Goal: Task Accomplishment & Management: Use online tool/utility

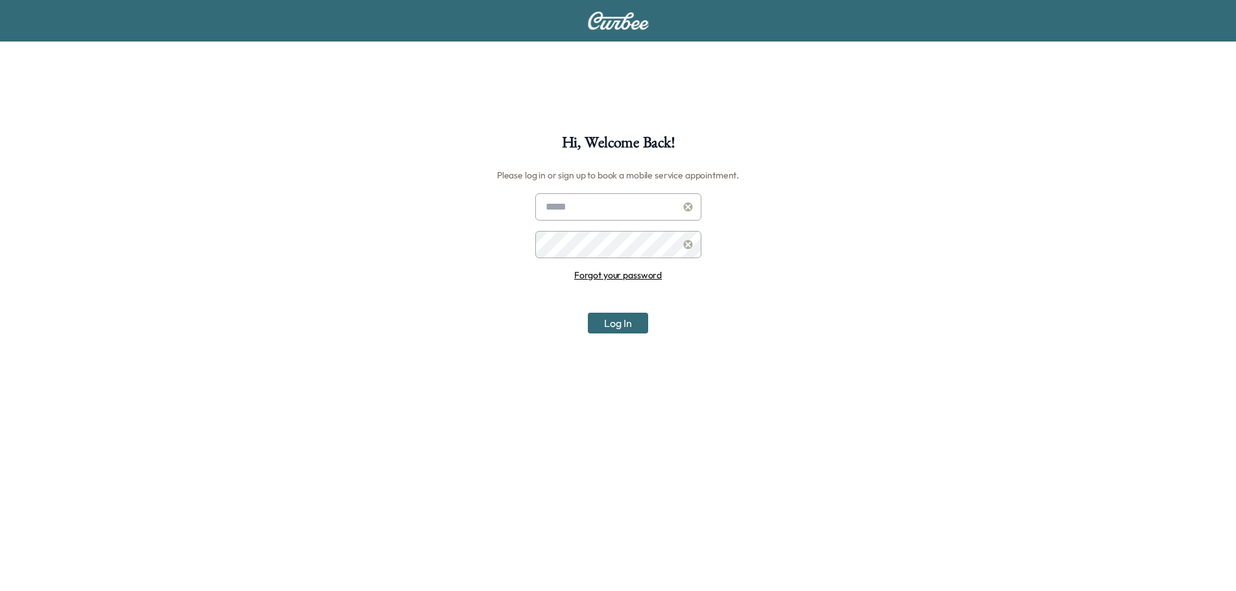
type input "**********"
click at [628, 326] on button "Log In" at bounding box center [618, 323] width 60 height 21
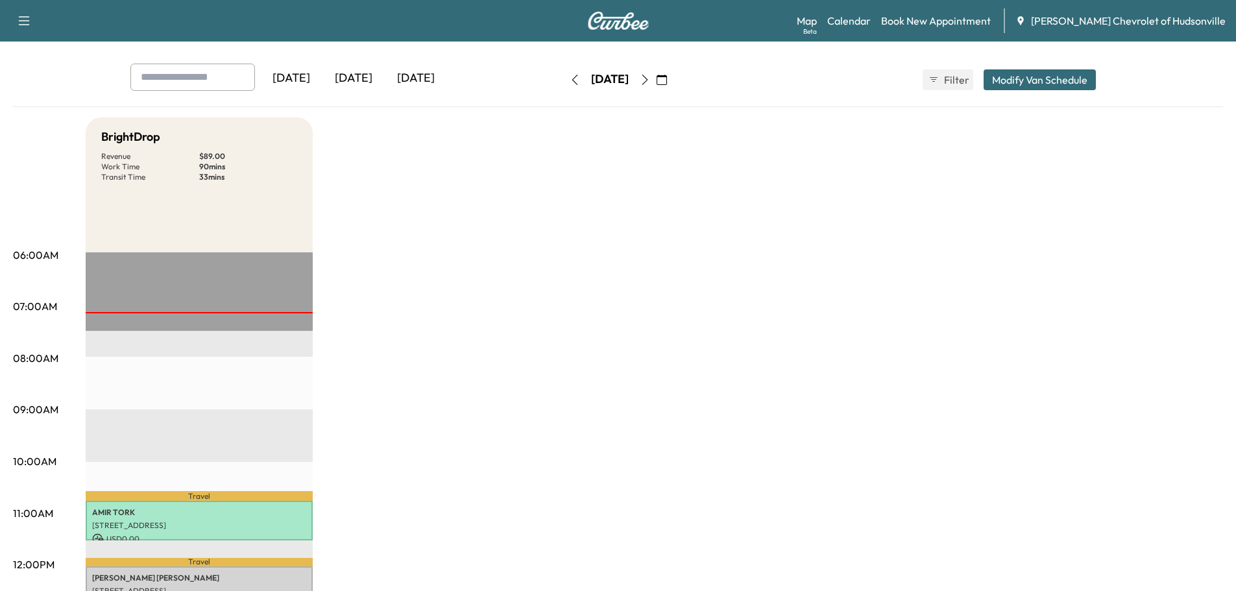
scroll to position [130, 0]
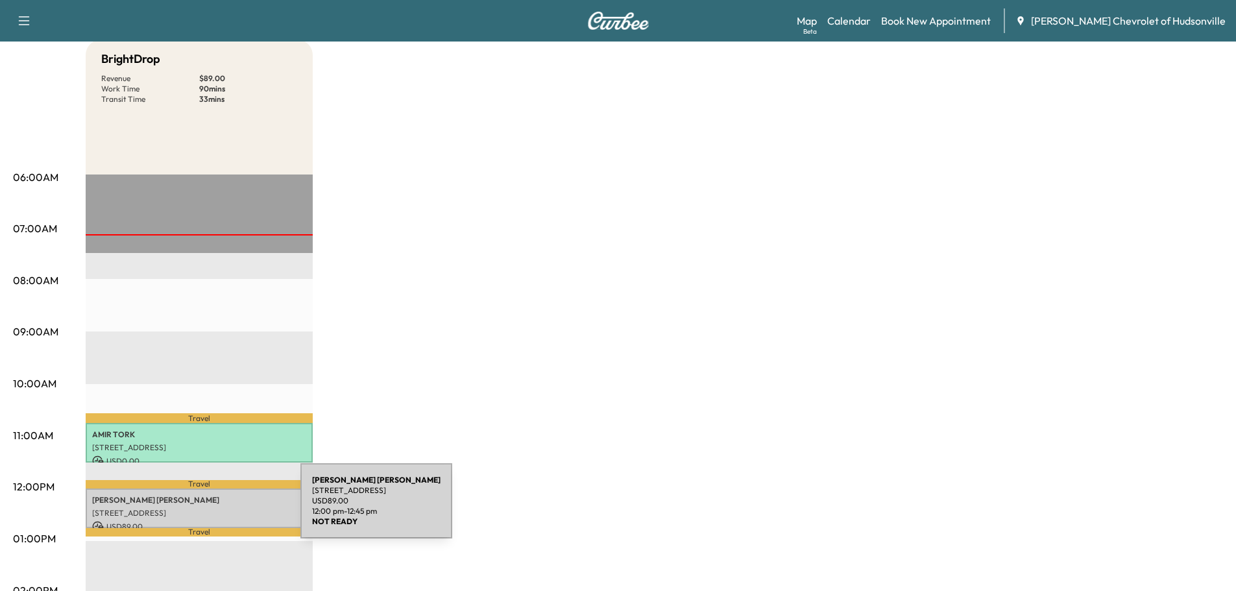
click at [203, 509] on p "[STREET_ADDRESS]" at bounding box center [199, 513] width 214 height 10
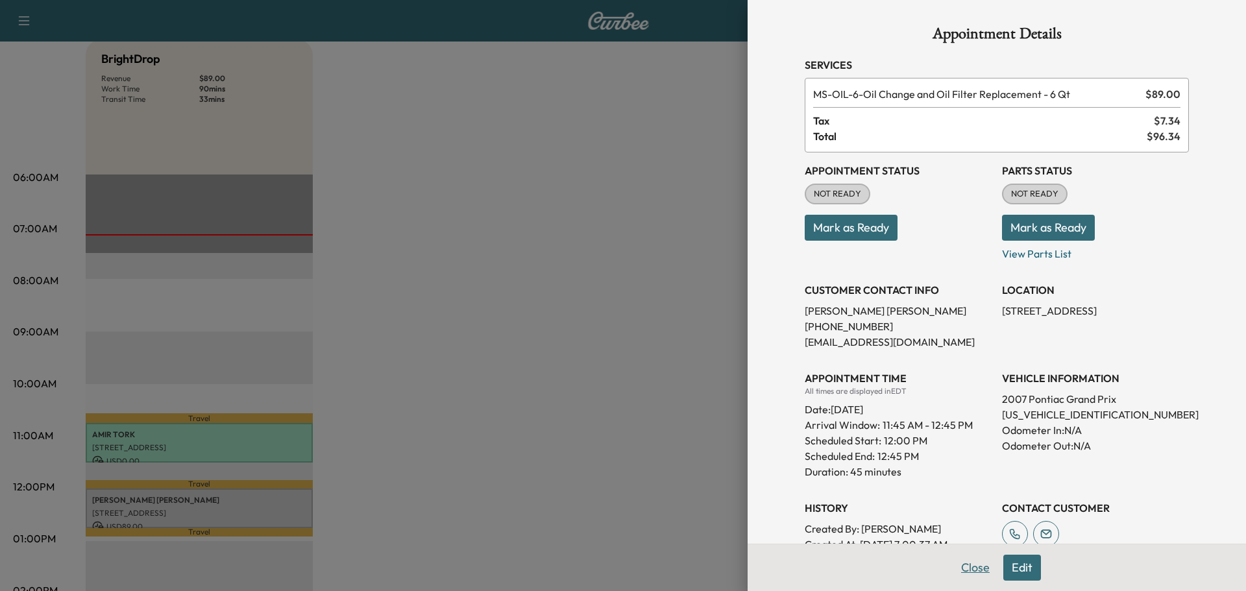
click at [964, 565] on button "Close" at bounding box center [974, 568] width 45 height 26
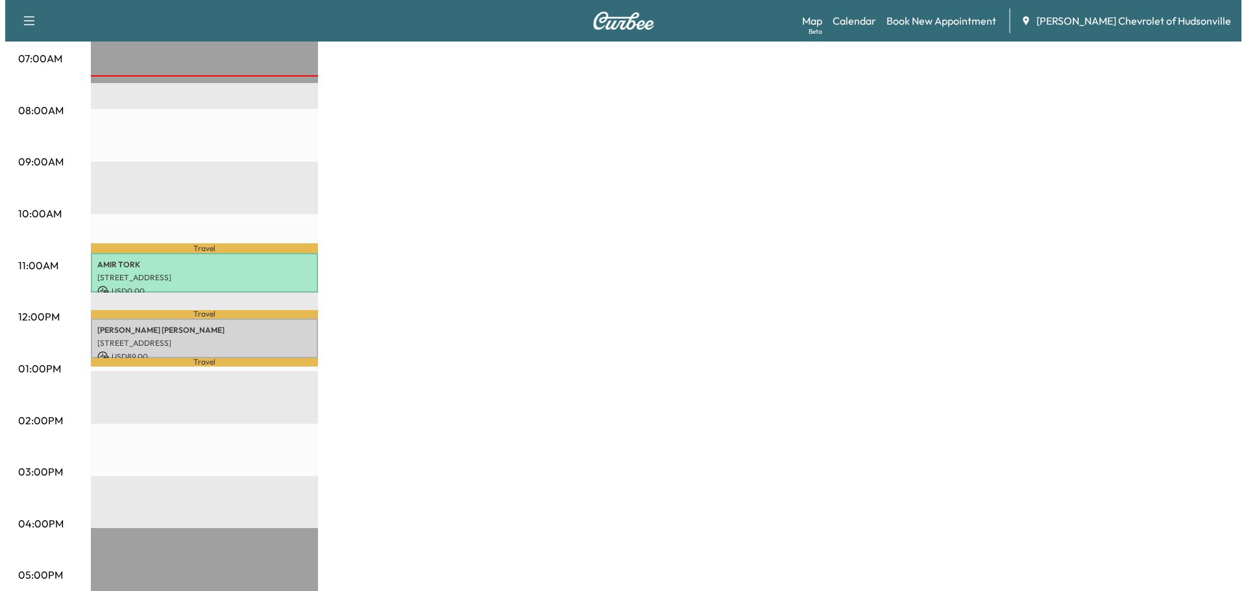
scroll to position [324, 0]
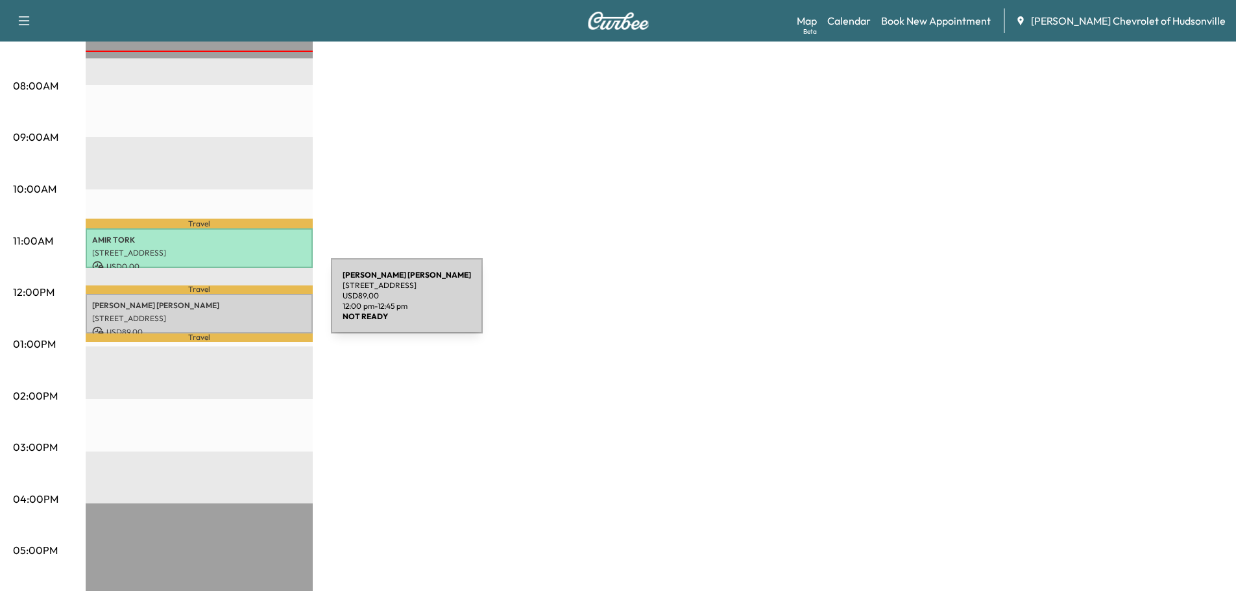
click at [234, 304] on p "[PERSON_NAME]" at bounding box center [199, 305] width 214 height 10
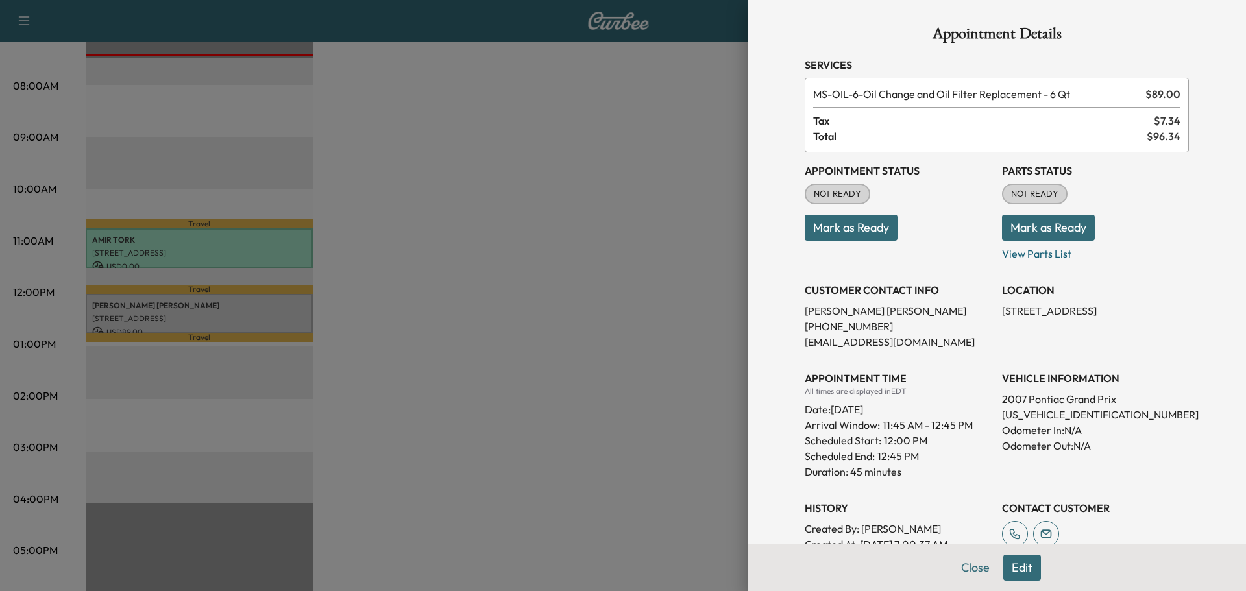
click at [1045, 223] on button "Mark as Ready" at bounding box center [1048, 228] width 93 height 26
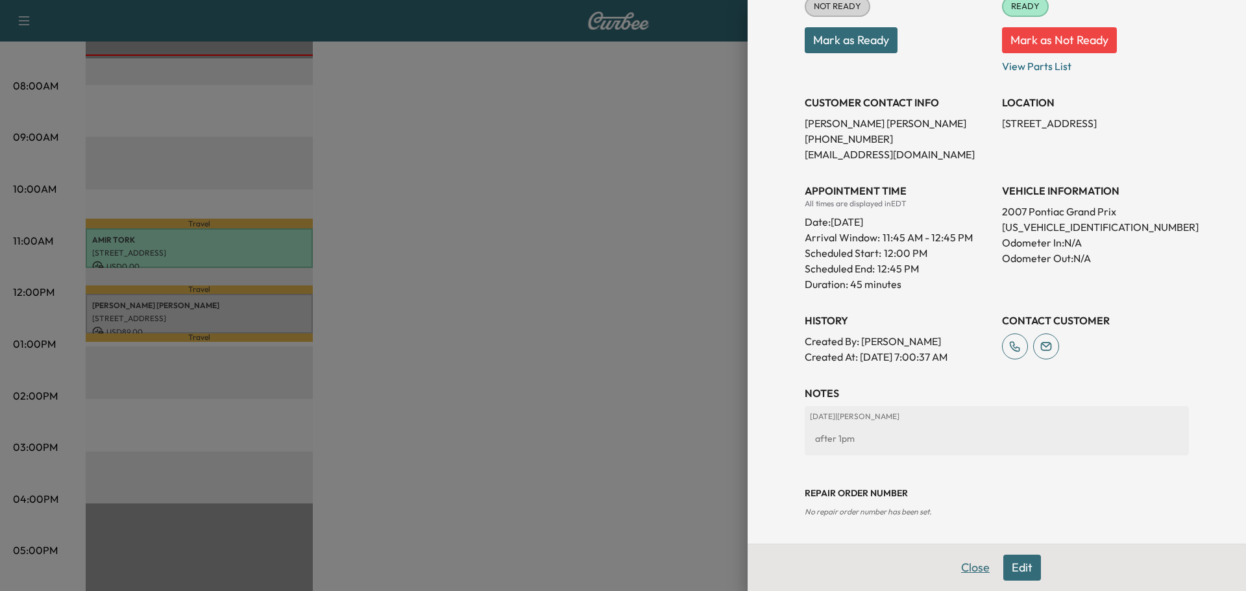
scroll to position [0, 0]
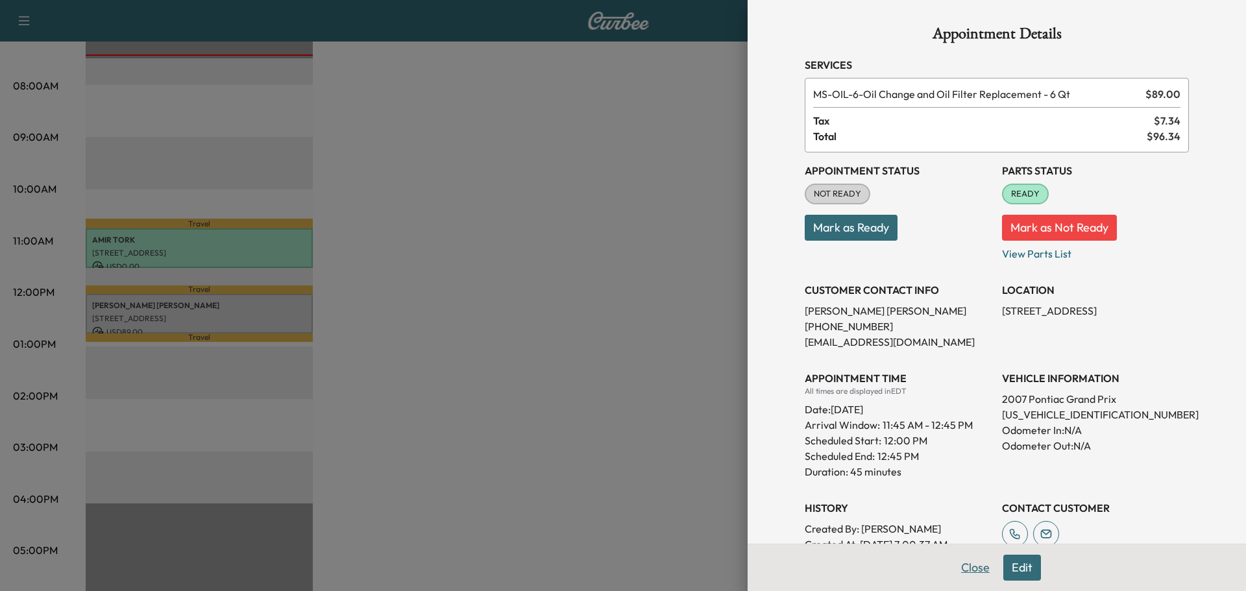
click at [961, 569] on button "Close" at bounding box center [974, 568] width 45 height 26
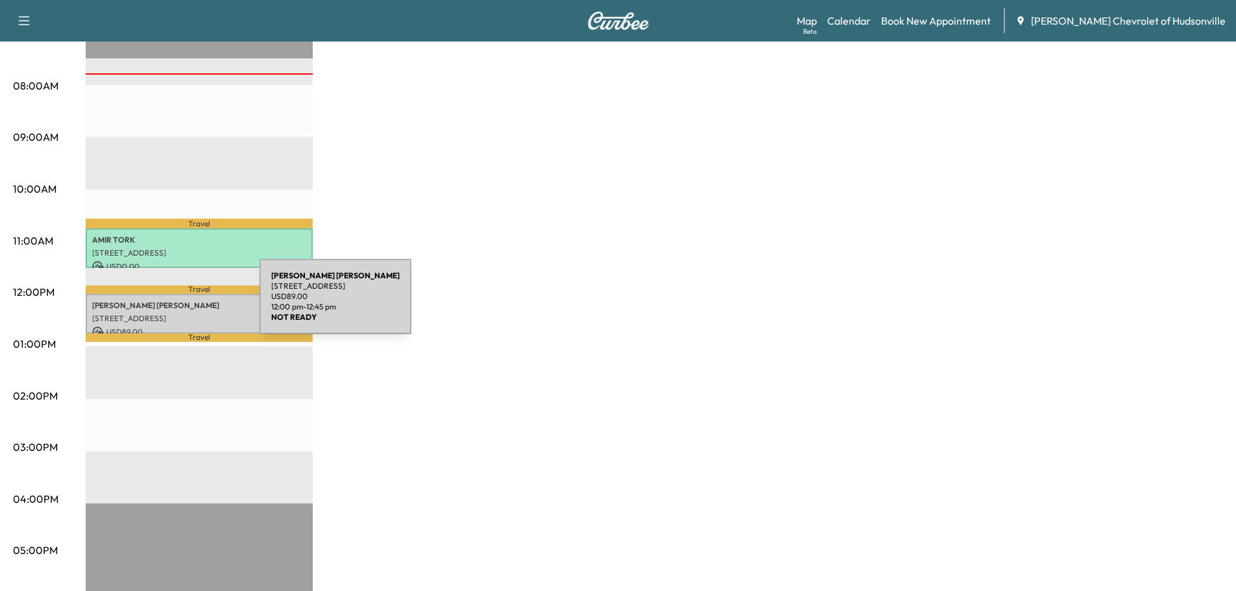
click at [162, 304] on p "[PERSON_NAME]" at bounding box center [199, 305] width 214 height 10
